Goal: Task Accomplishment & Management: Manage account settings

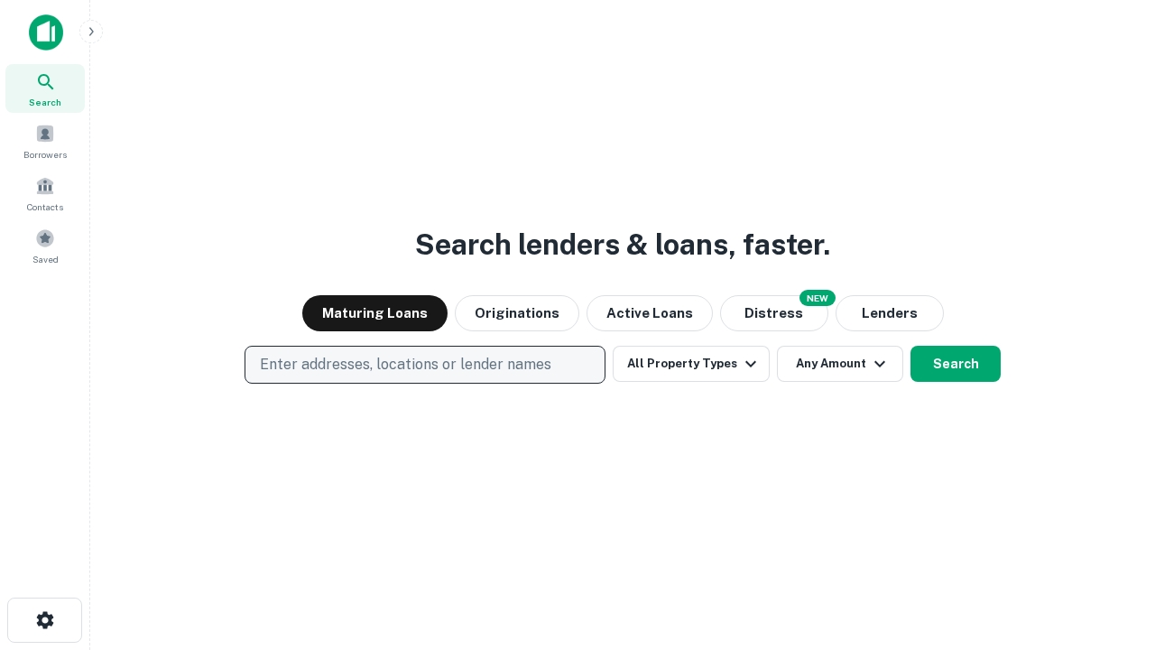
click at [424, 365] on p "Enter addresses, locations or lender names" at bounding box center [406, 365] width 292 height 22
type input "**********"
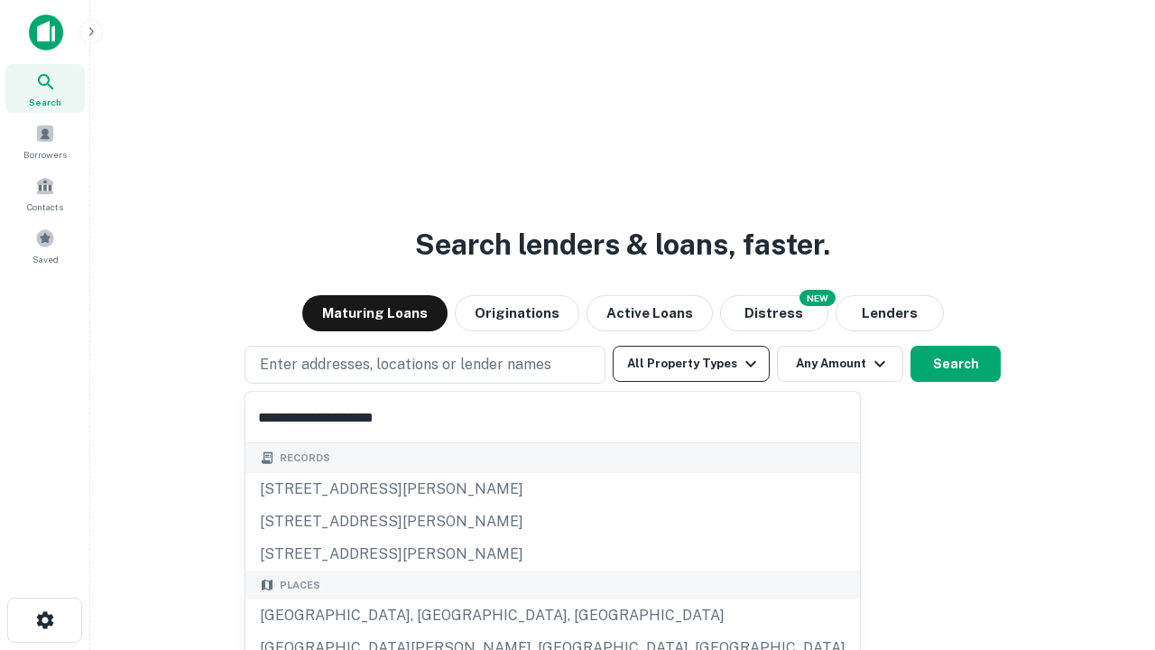
click at [431, 616] on div "[GEOGRAPHIC_DATA], [GEOGRAPHIC_DATA], [GEOGRAPHIC_DATA]" at bounding box center [552, 615] width 615 height 32
click at [691, 364] on button "All Property Types" at bounding box center [691, 364] width 157 height 36
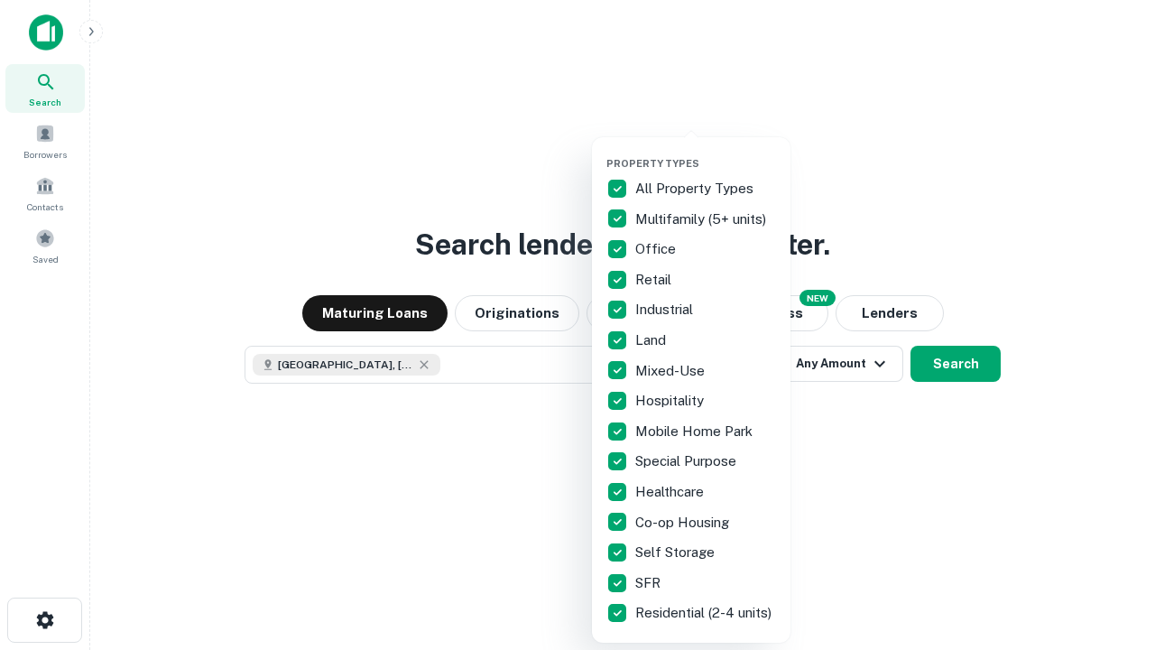
click at [706, 152] on button "button" at bounding box center [706, 152] width 199 height 1
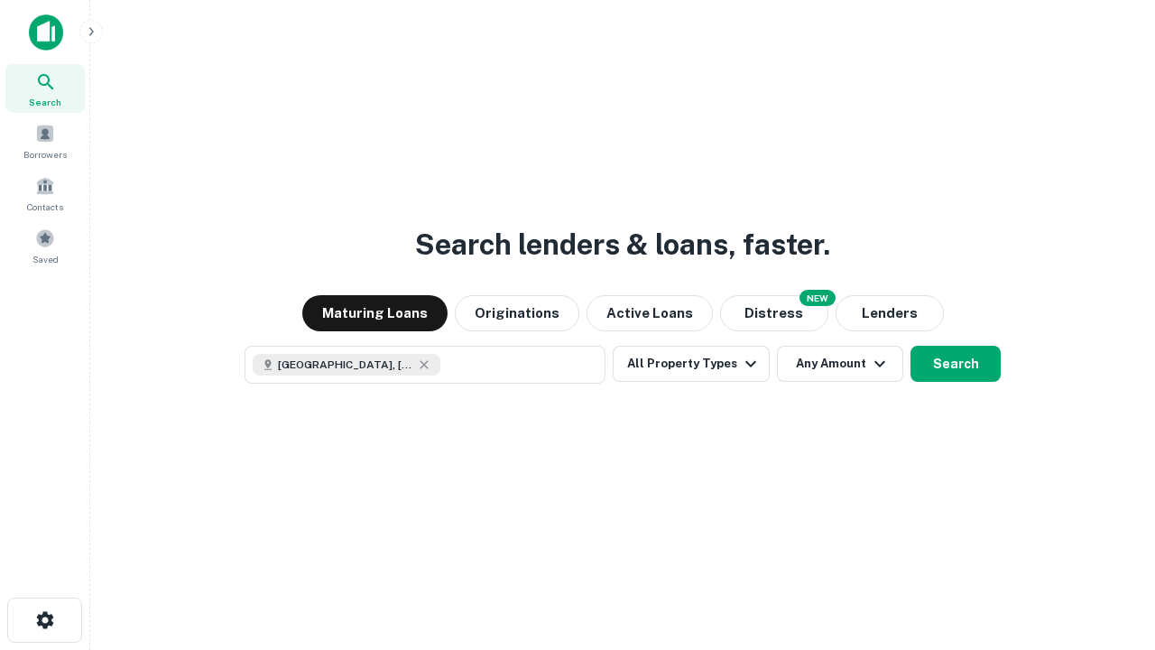
scroll to position [29, 0]
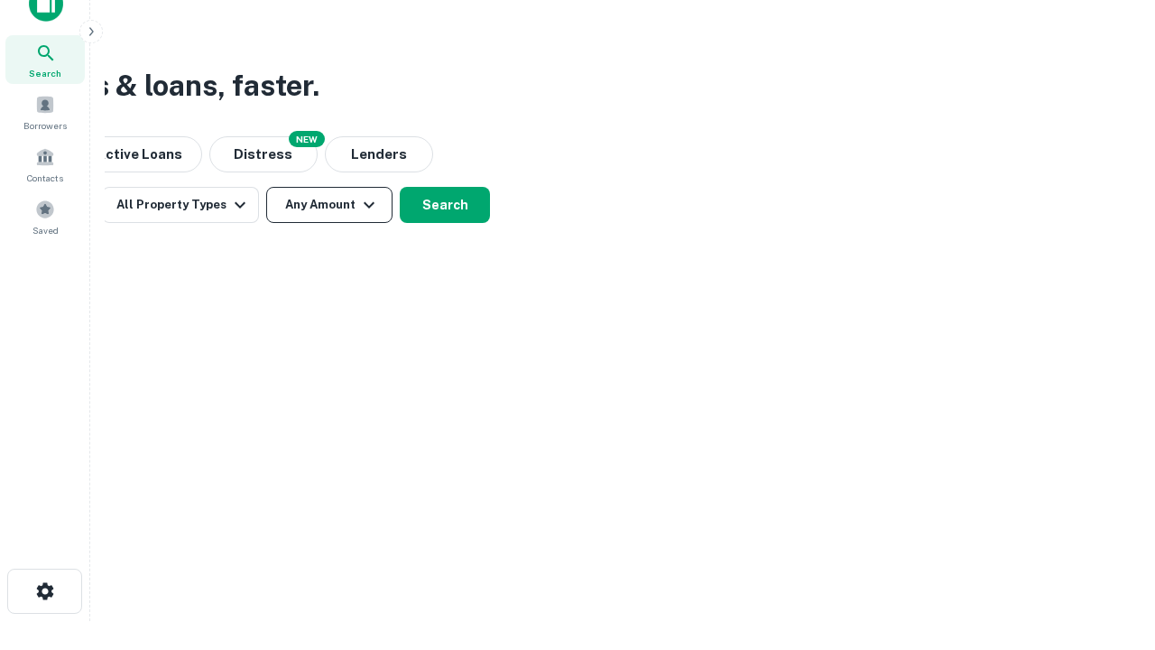
click at [329, 205] on button "Any Amount" at bounding box center [329, 205] width 126 height 36
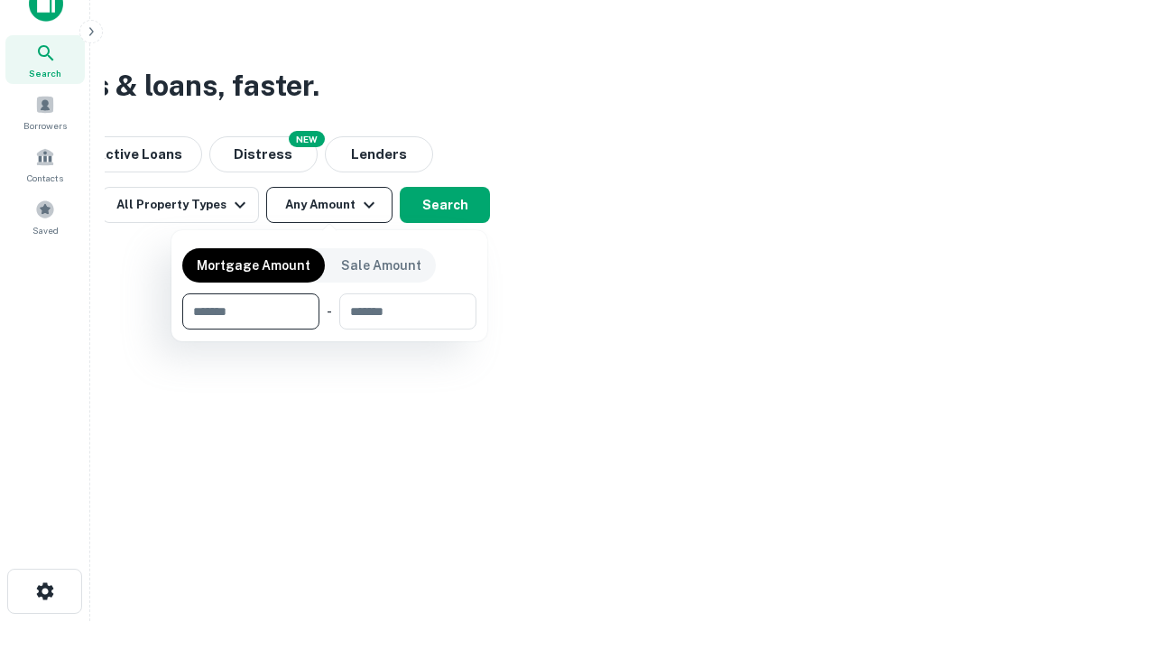
type input "*******"
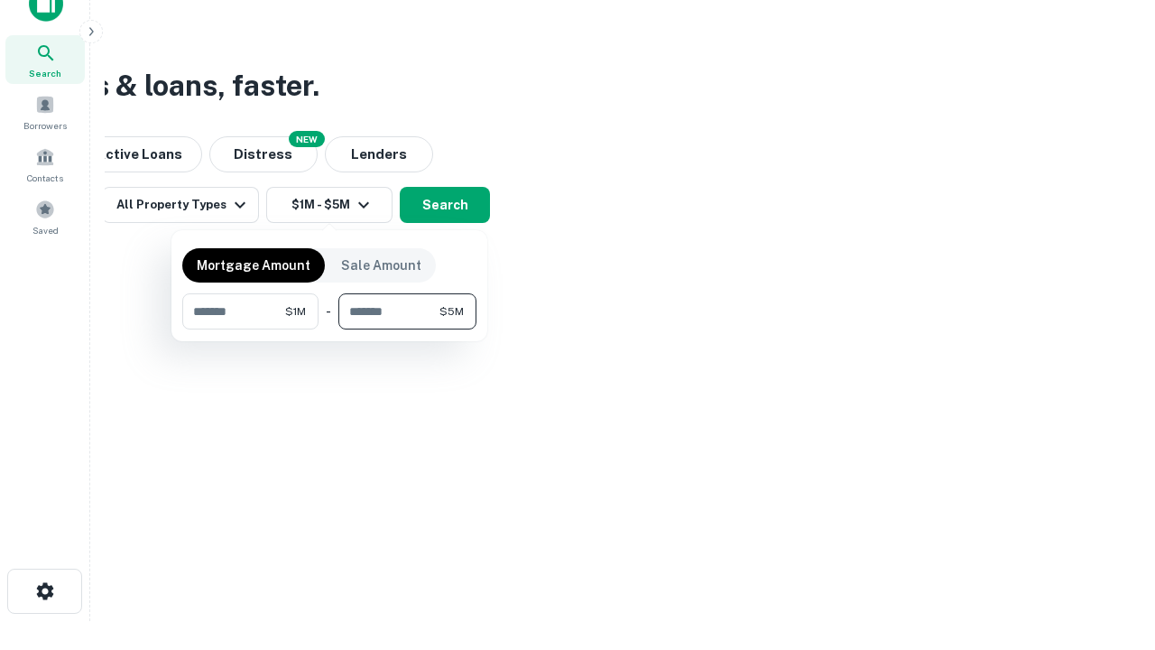
type input "*******"
click at [329, 329] on button "button" at bounding box center [329, 329] width 294 height 1
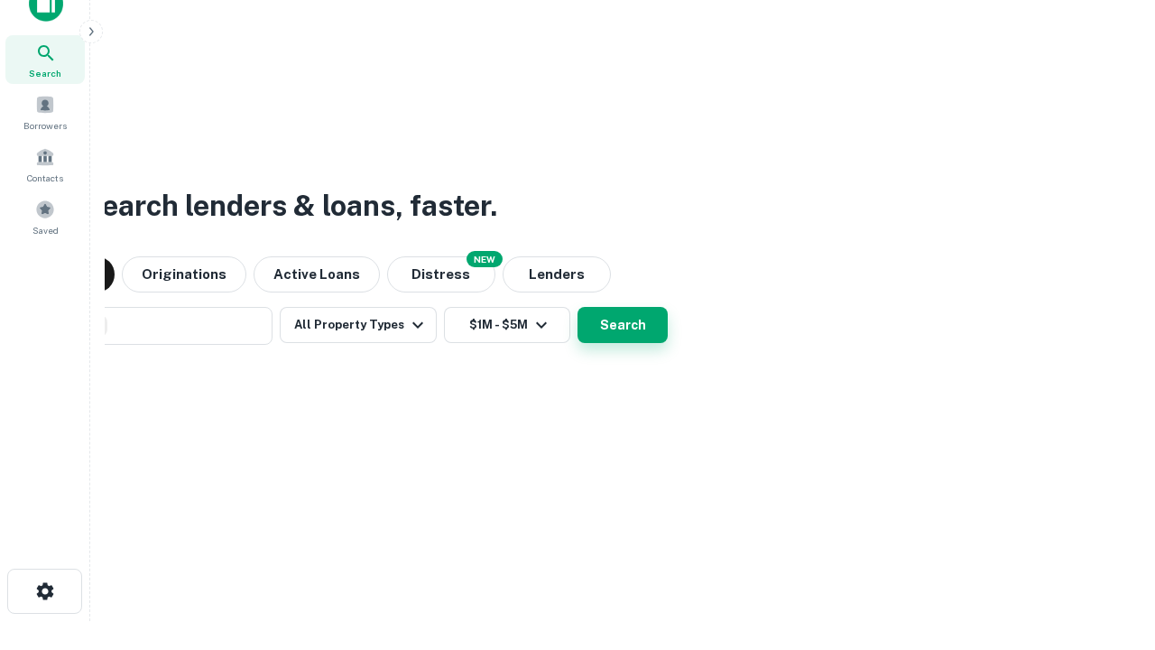
click at [578, 307] on button "Search" at bounding box center [623, 325] width 90 height 36
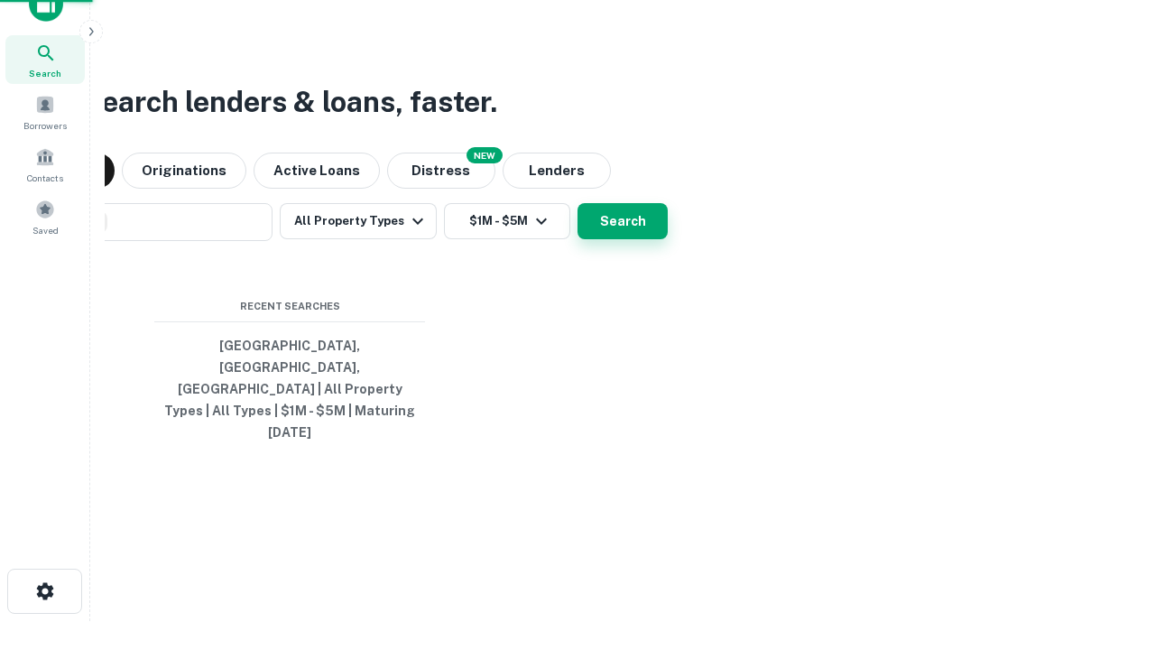
scroll to position [48, 511]
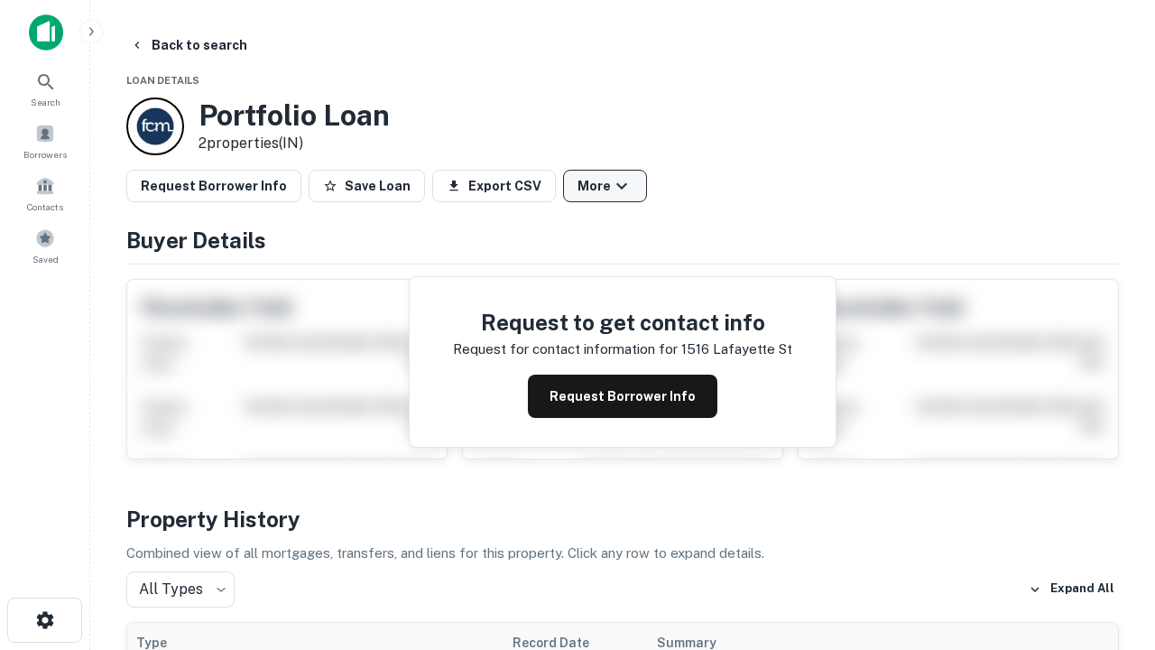
click at [605, 186] on button "More" at bounding box center [605, 186] width 84 height 32
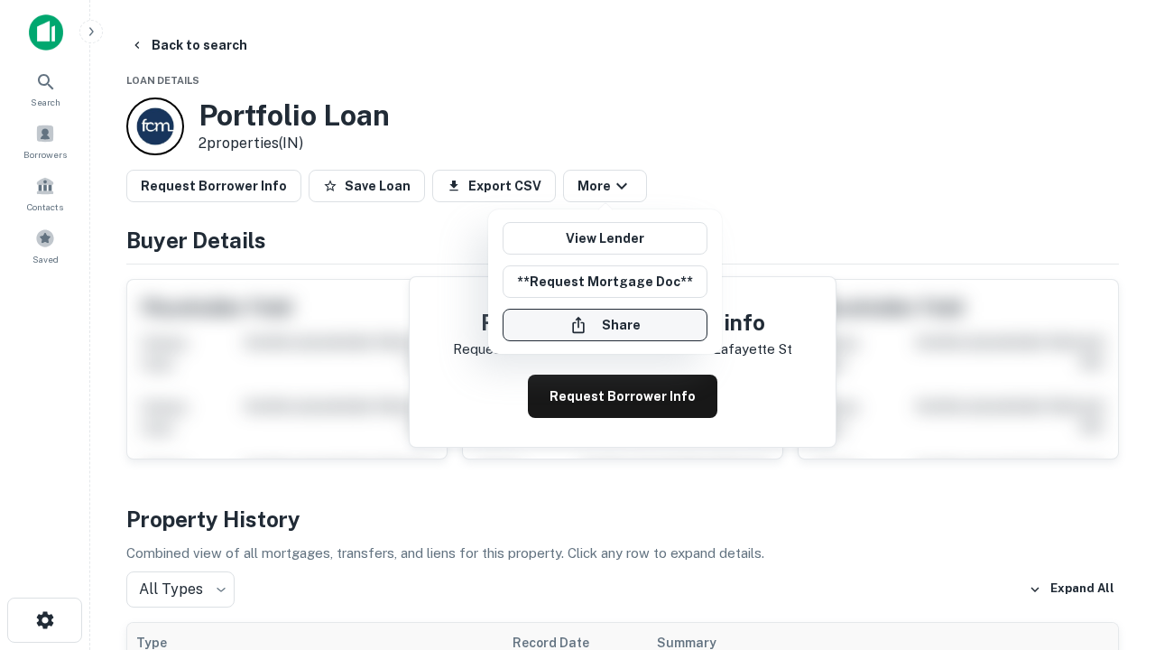
click at [605, 325] on button "Share" at bounding box center [605, 325] width 205 height 32
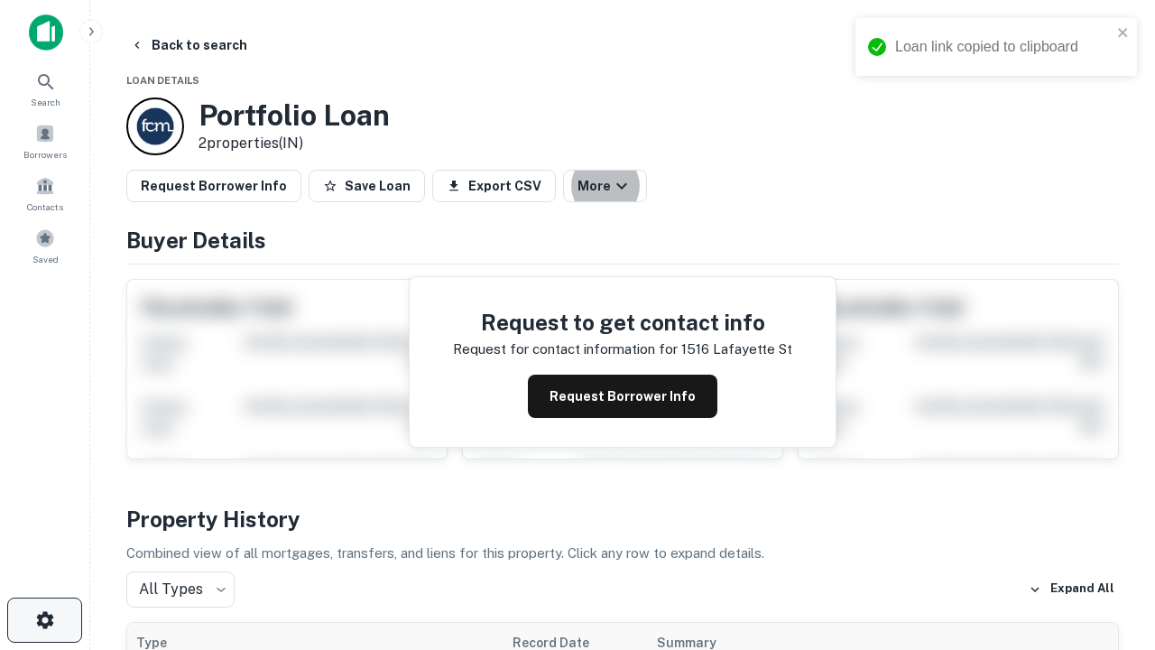
click at [44, 620] on icon "button" at bounding box center [45, 620] width 22 height 22
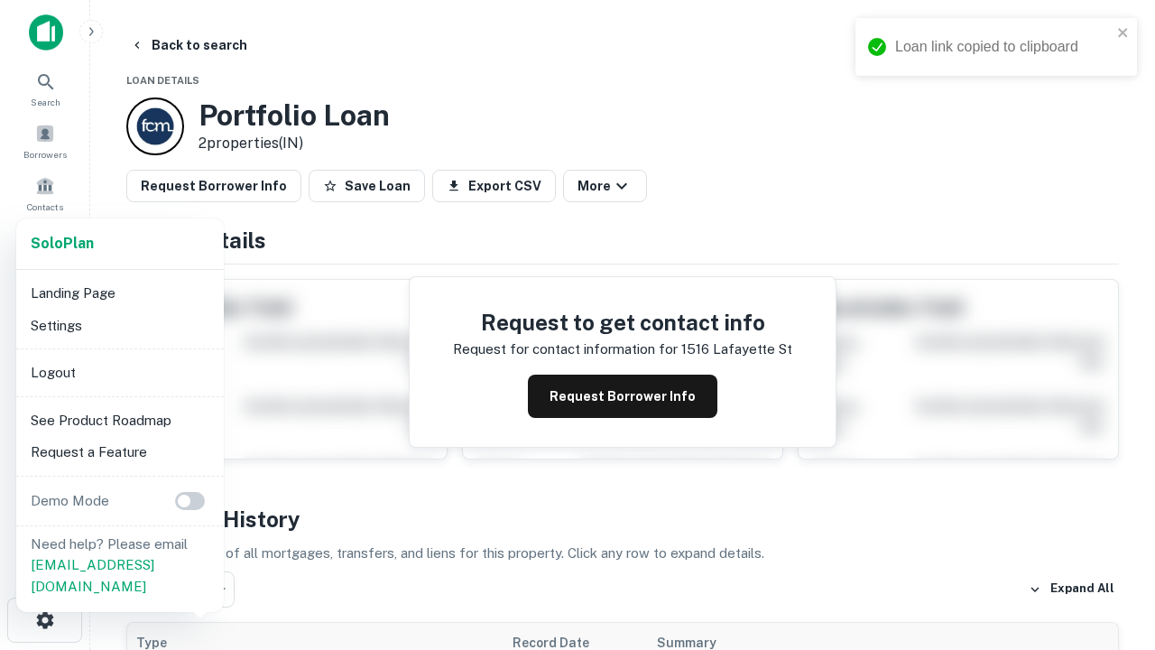
click at [119, 372] on li "Logout" at bounding box center [119, 372] width 193 height 32
